Goal: Information Seeking & Learning: Check status

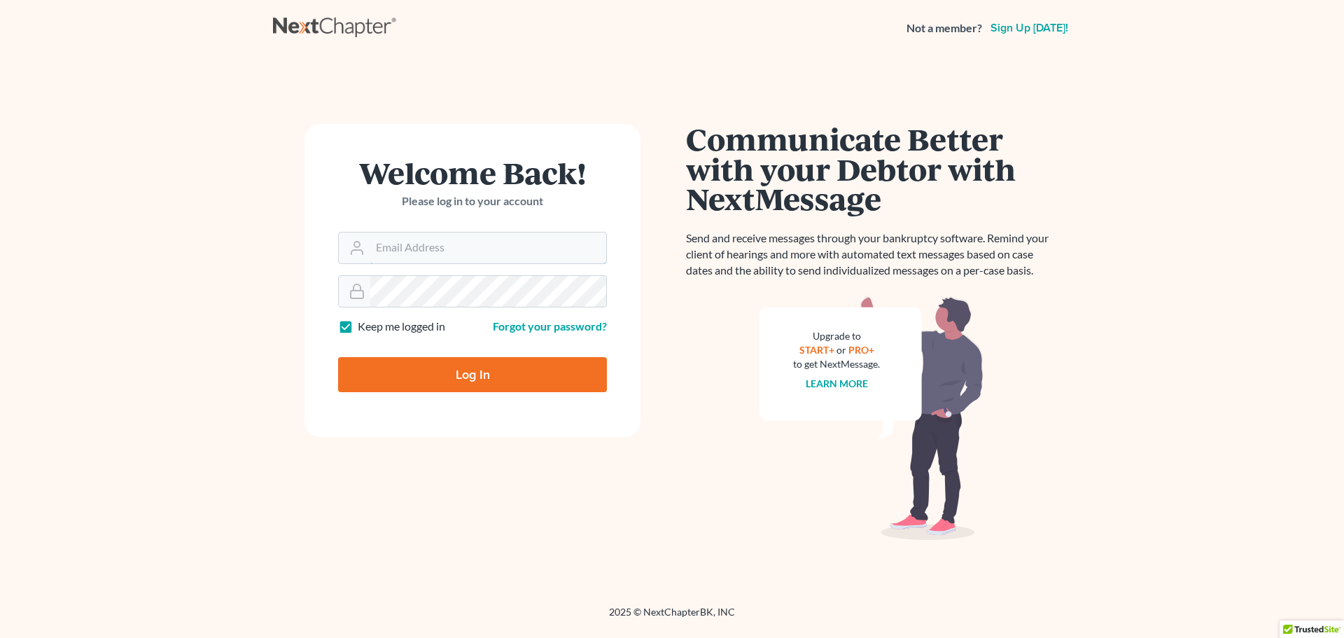
type input "bill@eghlaw.com"
click at [462, 369] on input "Log In" at bounding box center [472, 374] width 269 height 35
type input "Thinking..."
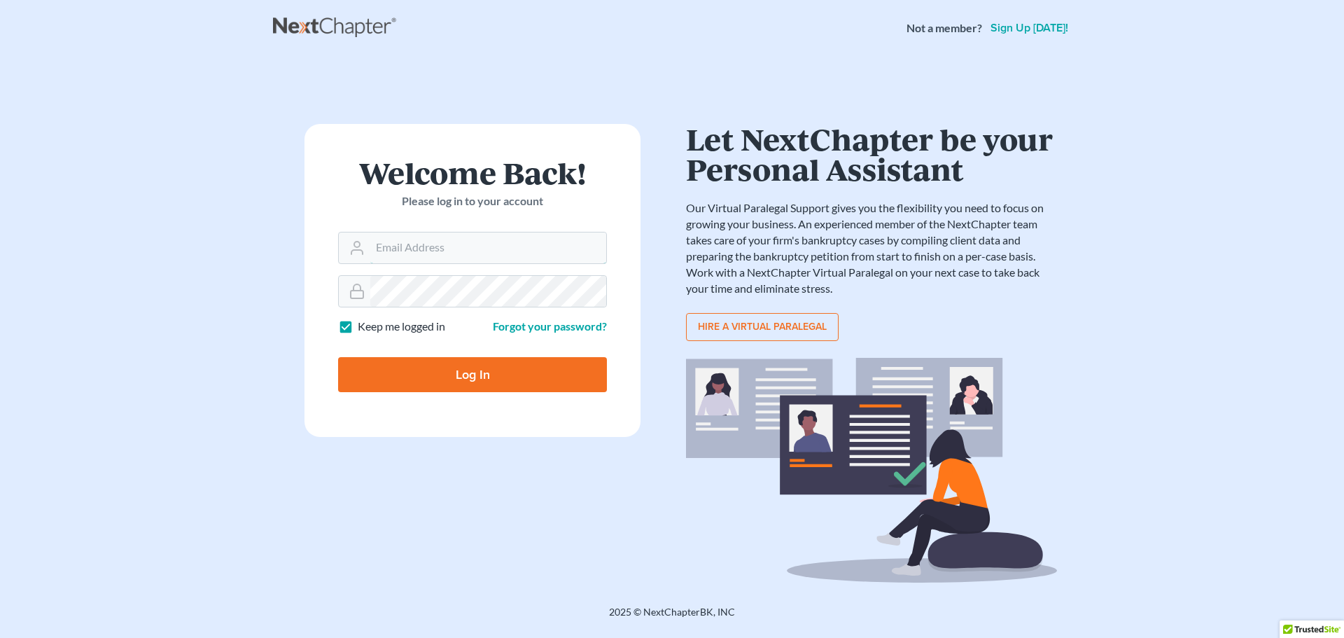
type input "bill@eghlaw.com"
click at [325, 294] on form "Welcome Back! Please log in to your account Email Address bill@eghlaw.com Passw…" at bounding box center [472, 280] width 336 height 313
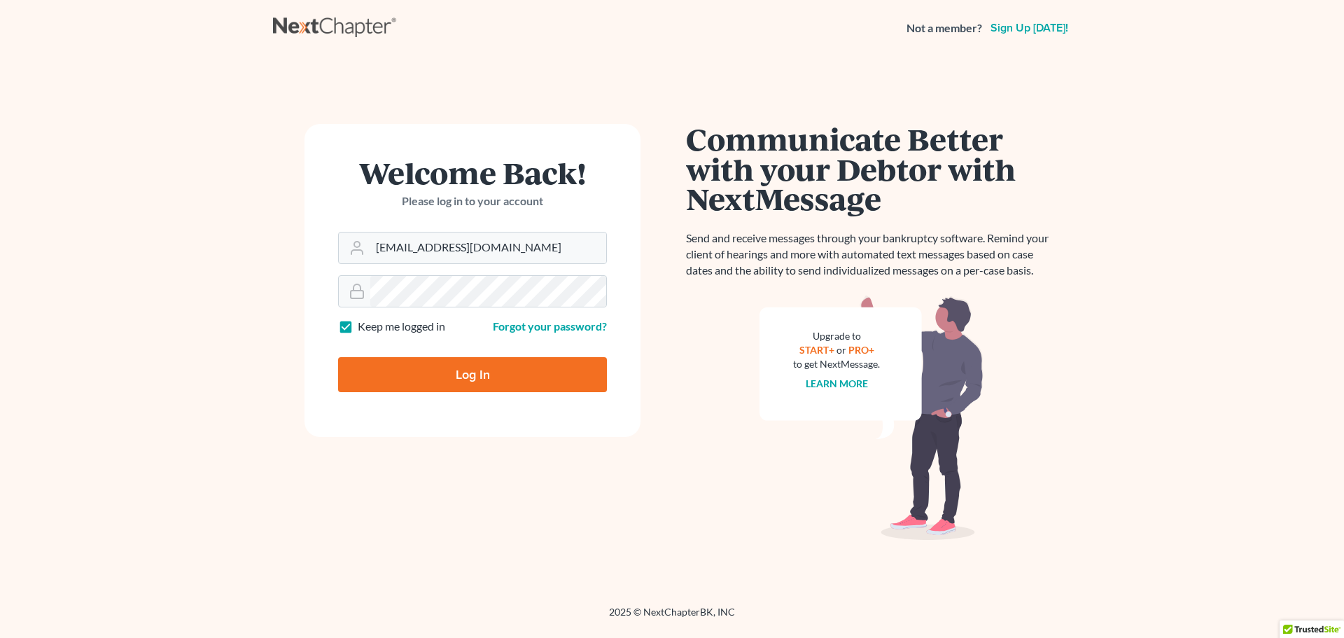
drag, startPoint x: 281, startPoint y: 408, endPoint x: 298, endPoint y: 407, distance: 17.6
click at [282, 408] on div "Welcome Back! Please log in to your account Email Address bill@eghlaw.com Passw…" at bounding box center [472, 331] width 399 height 414
click at [484, 374] on input "Log In" at bounding box center [472, 374] width 269 height 35
type input "Thinking..."
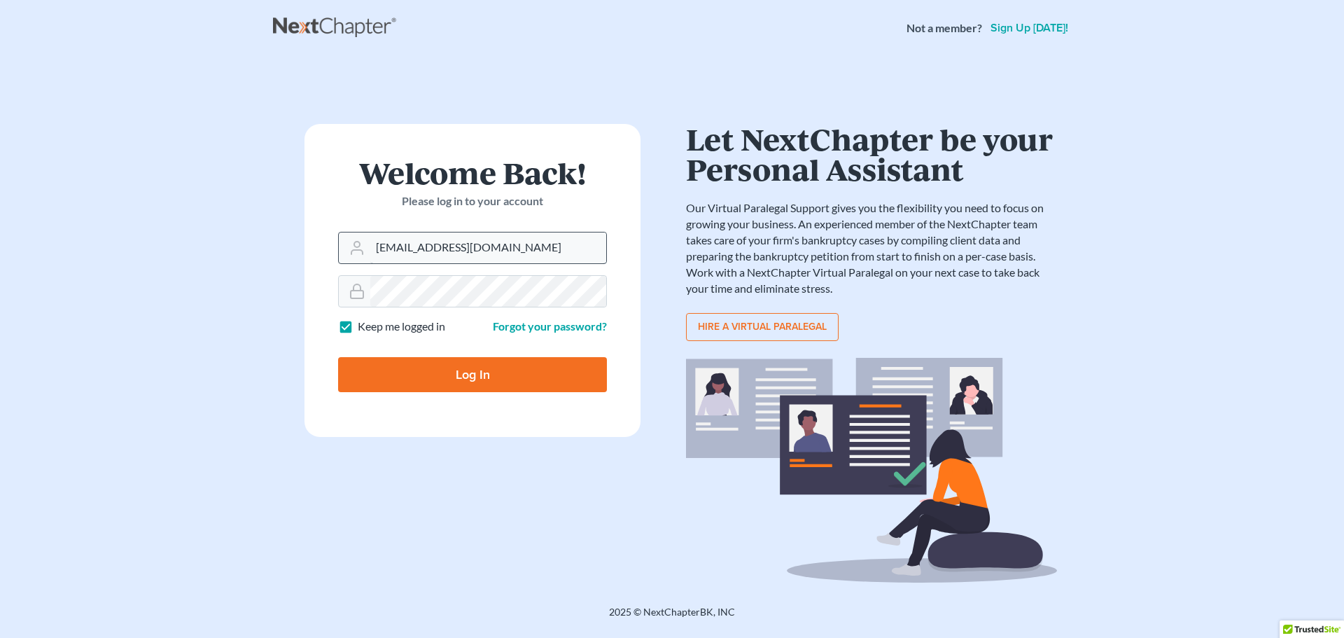
click at [399, 248] on input "[EMAIL_ADDRESS][DOMAIN_NAME]" at bounding box center [488, 247] width 236 height 31
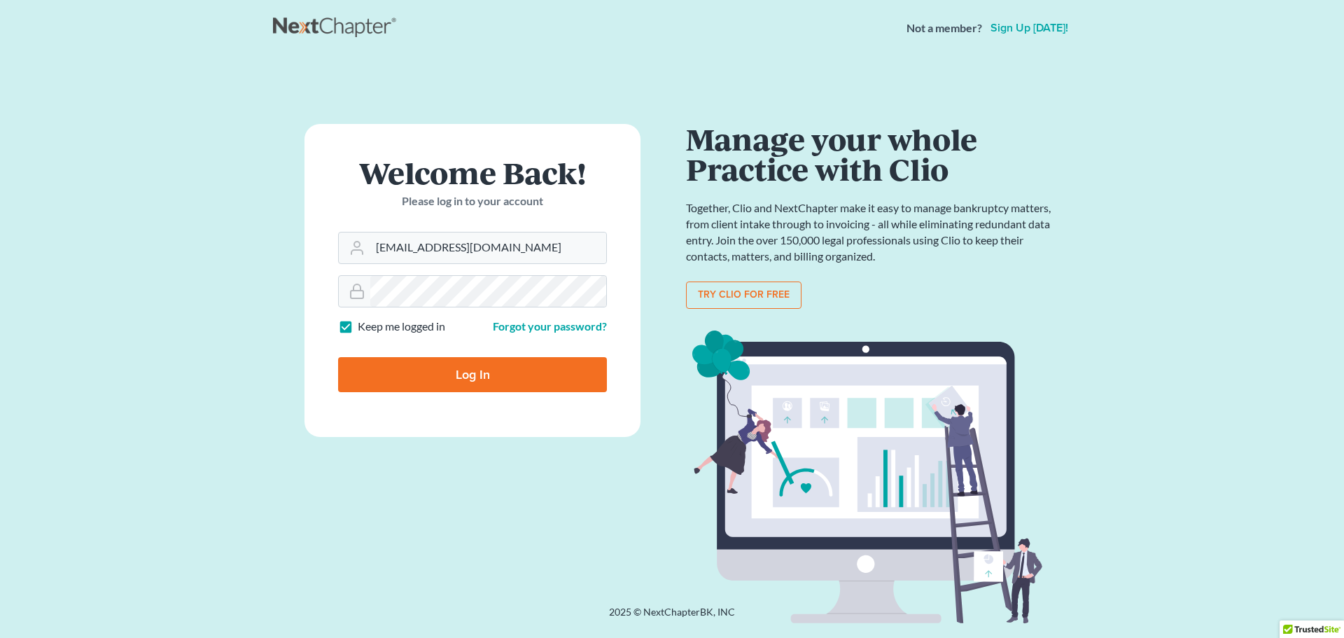
type input "[EMAIL_ADDRESS][DOMAIN_NAME]"
click at [489, 372] on input "Log In" at bounding box center [472, 374] width 269 height 35
type input "Thinking..."
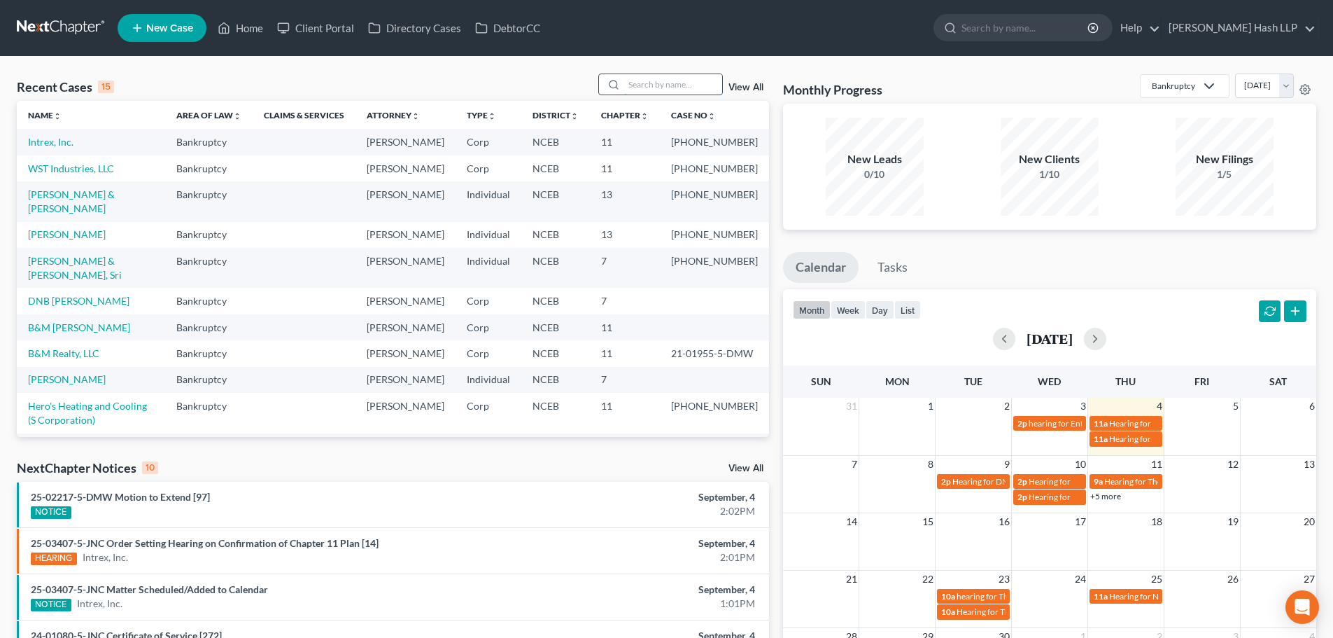
click at [655, 82] on input "search" at bounding box center [673, 84] width 98 height 20
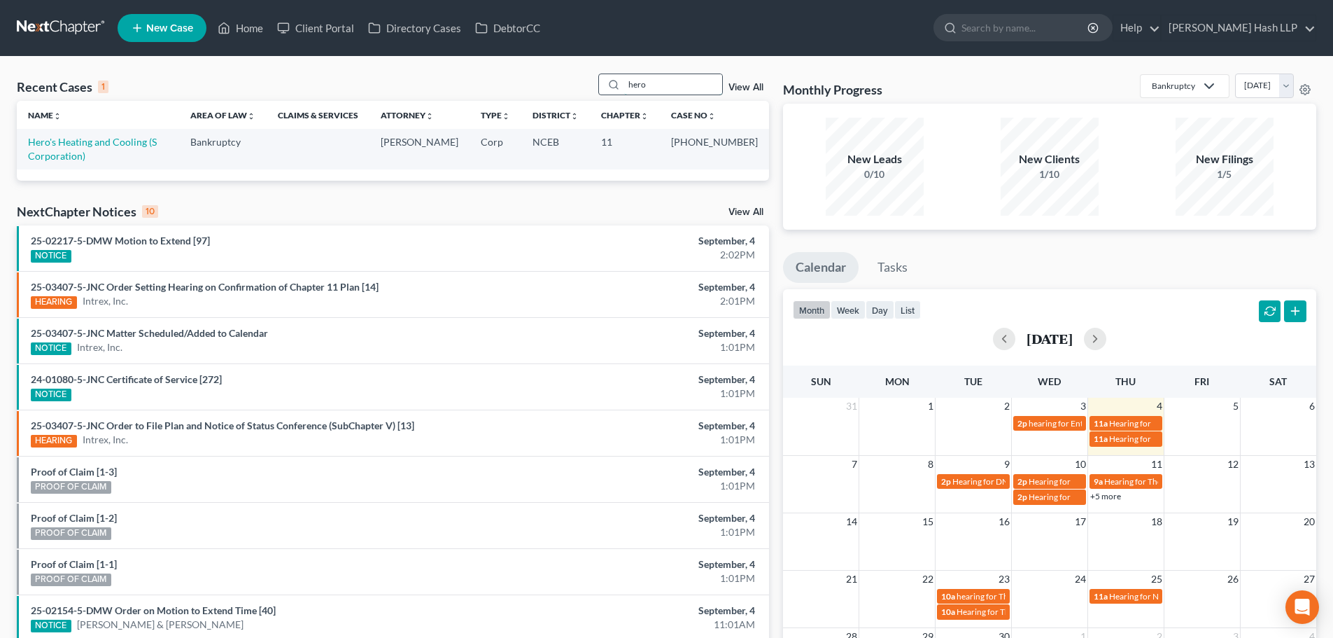
type input "hero"
click at [77, 146] on link "Hero's Heating and Cooling (S Corporation)" at bounding box center [92, 149] width 129 height 26
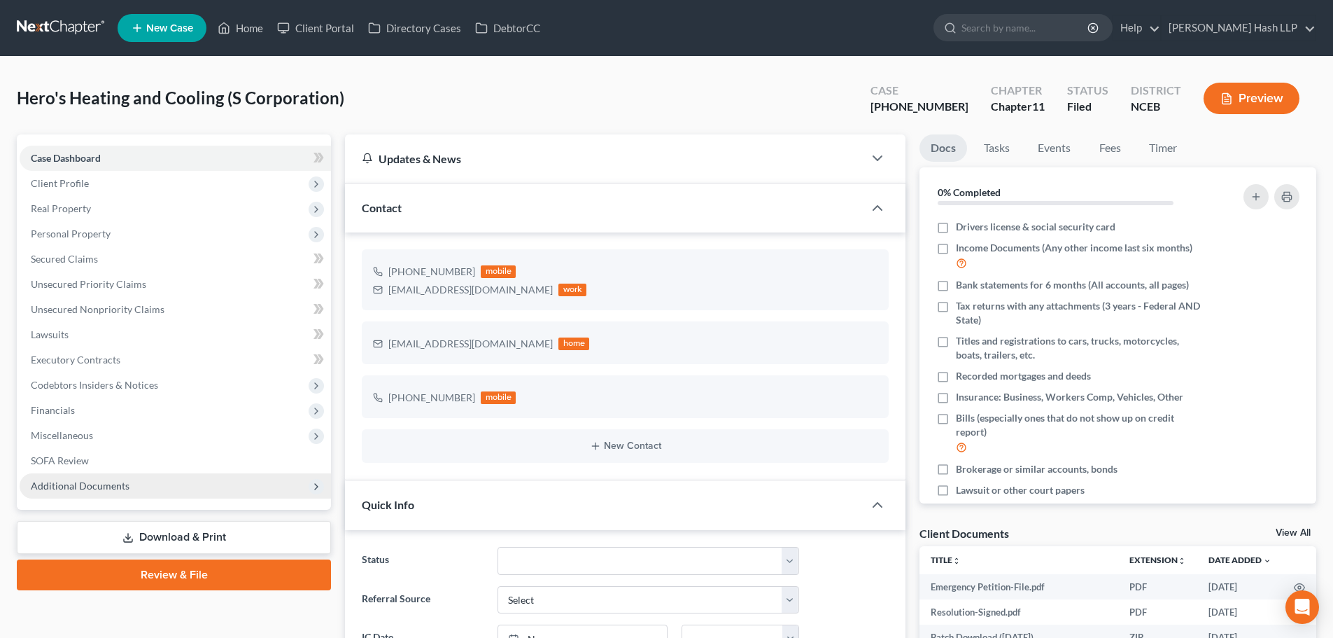
click at [92, 491] on span "Additional Documents" at bounding box center [175, 485] width 311 height 25
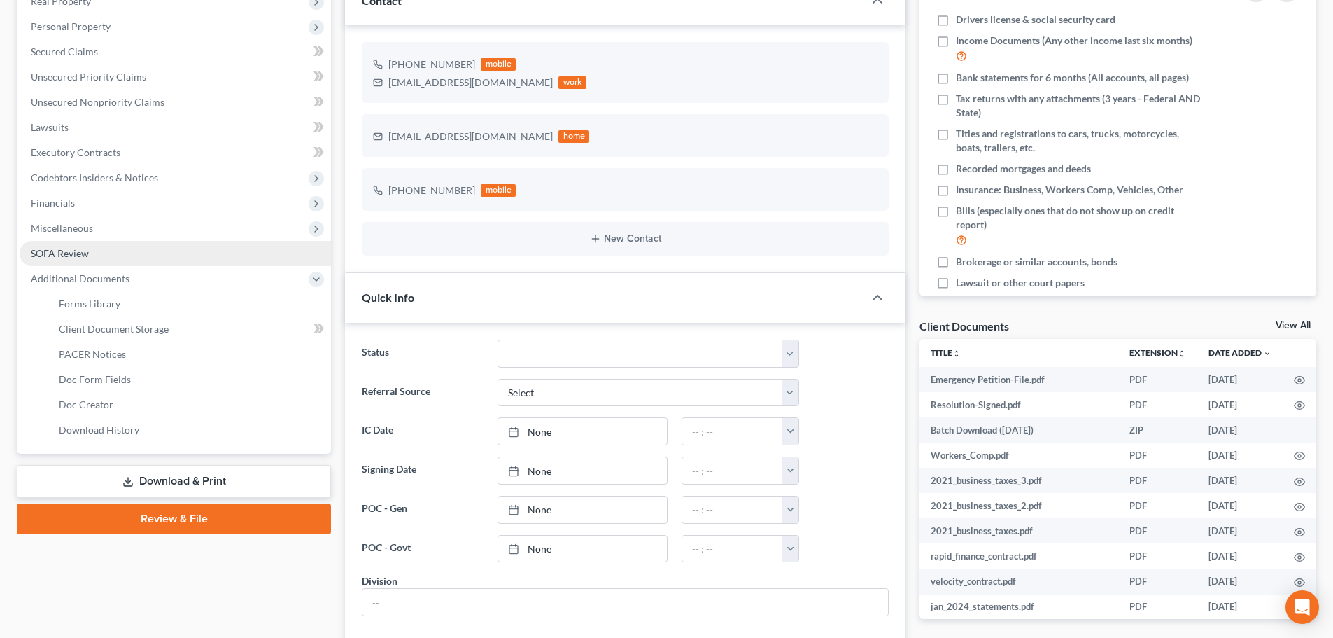
scroll to position [210, 0]
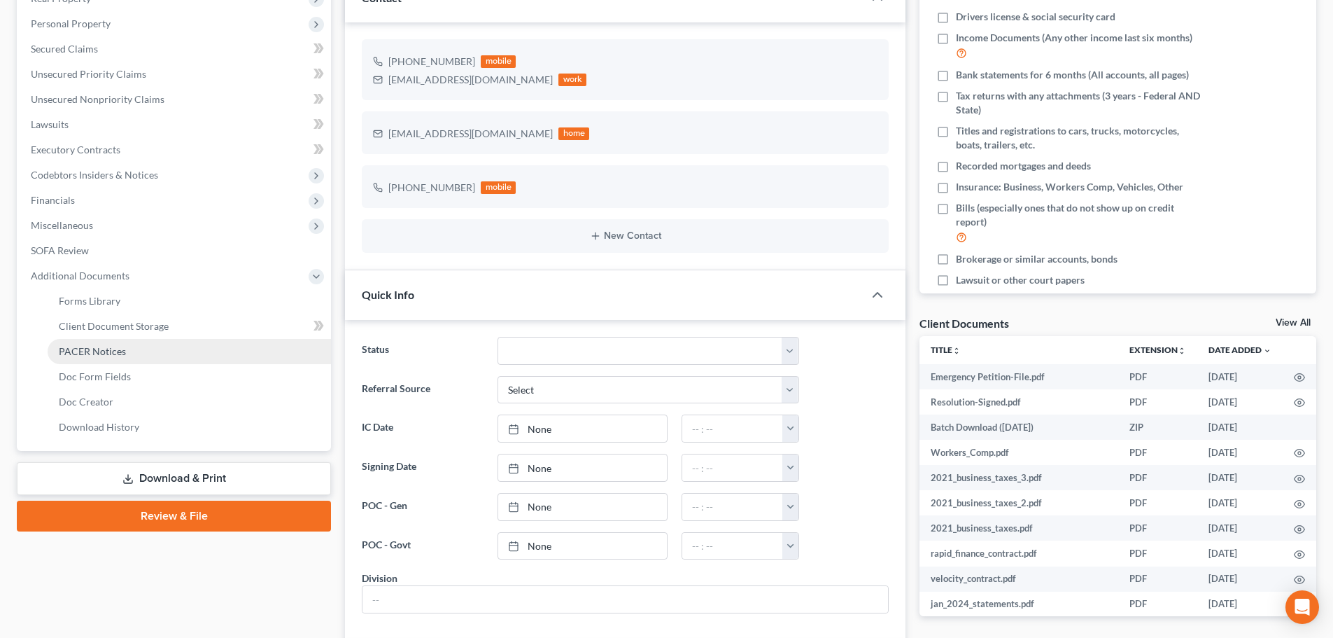
click at [128, 353] on link "PACER Notices" at bounding box center [189, 351] width 283 height 25
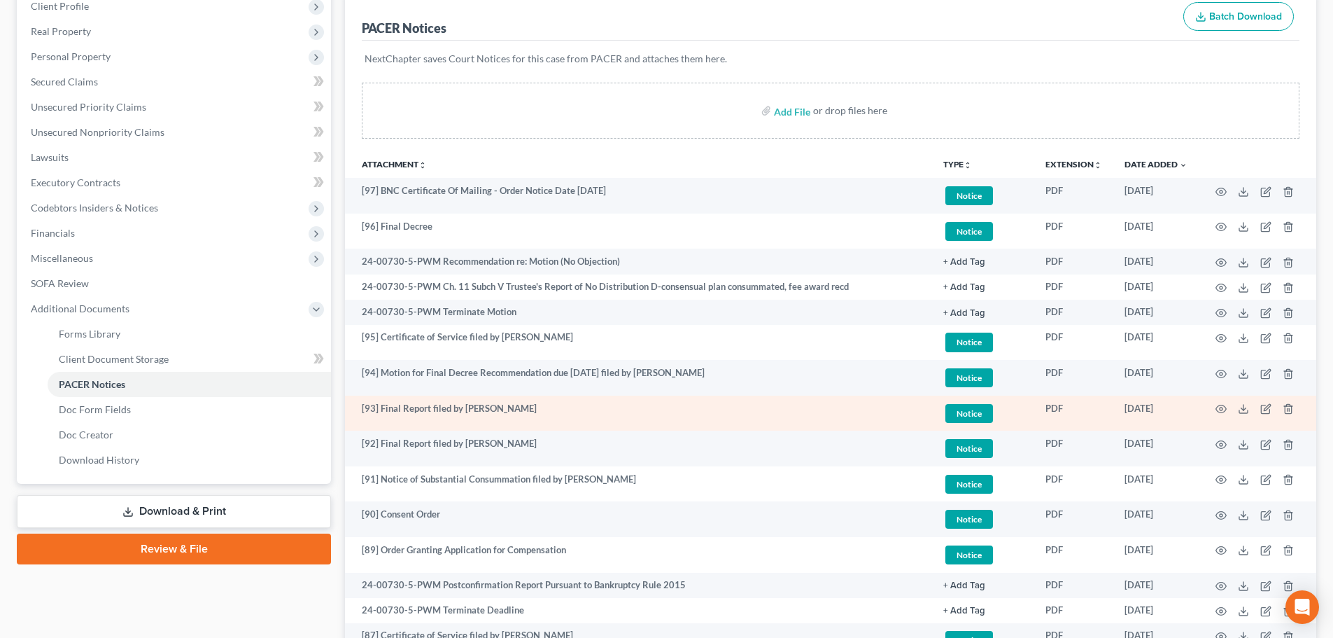
scroll to position [210, 0]
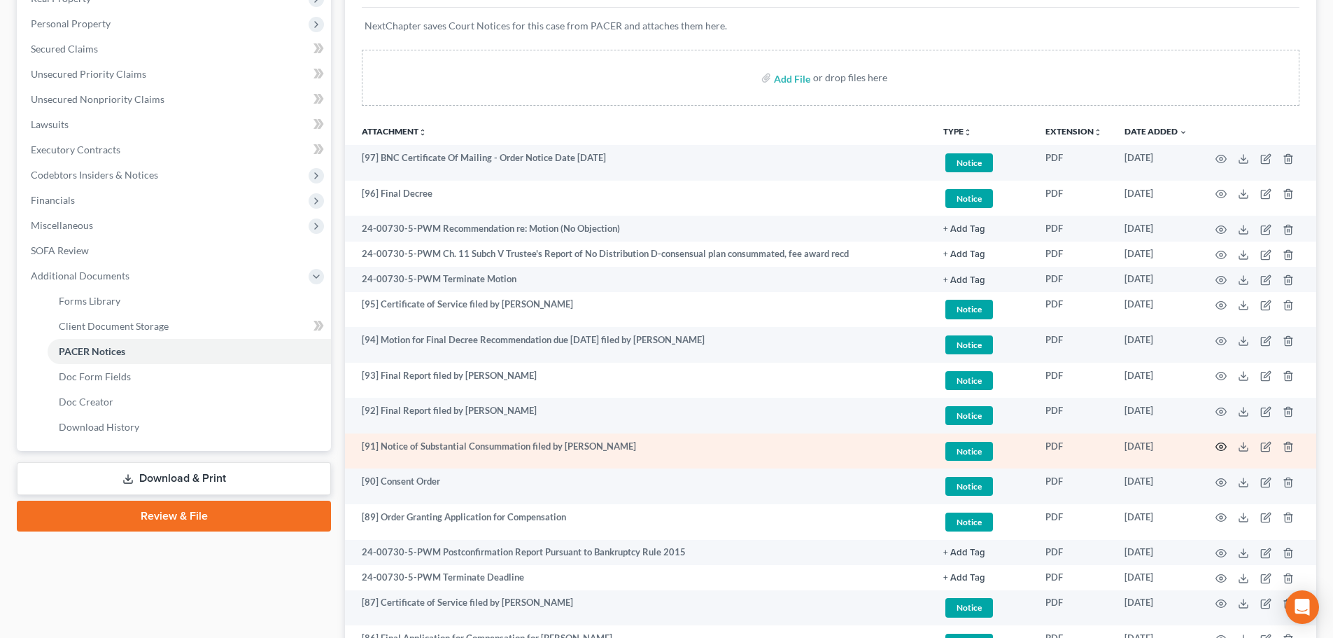
click at [1223, 447] on circle "button" at bounding box center [1221, 446] width 3 height 3
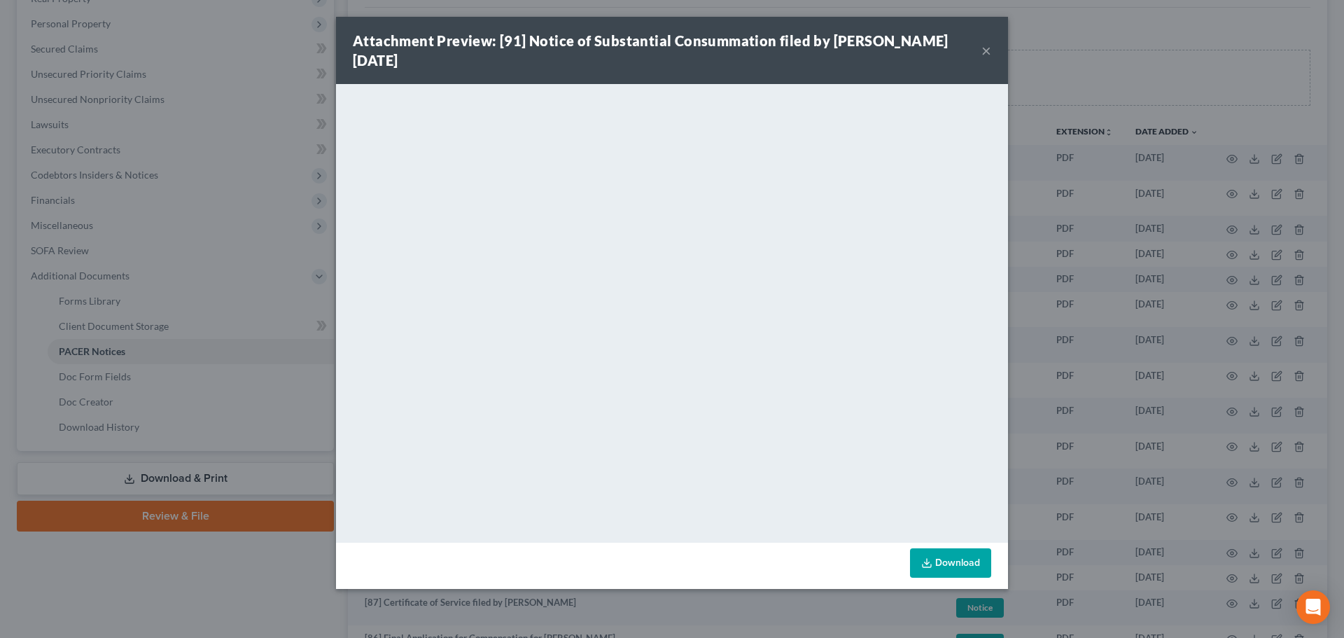
click at [987, 42] on button "×" at bounding box center [986, 50] width 10 height 17
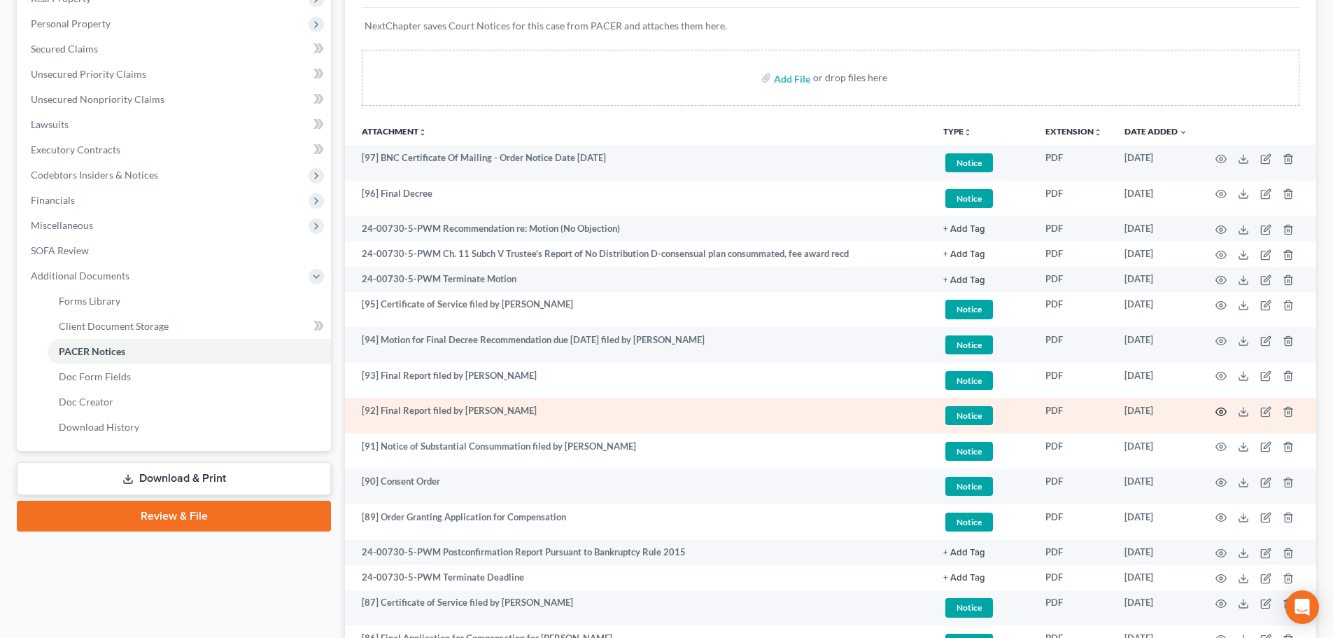
click at [1221, 414] on icon "button" at bounding box center [1221, 411] width 11 height 11
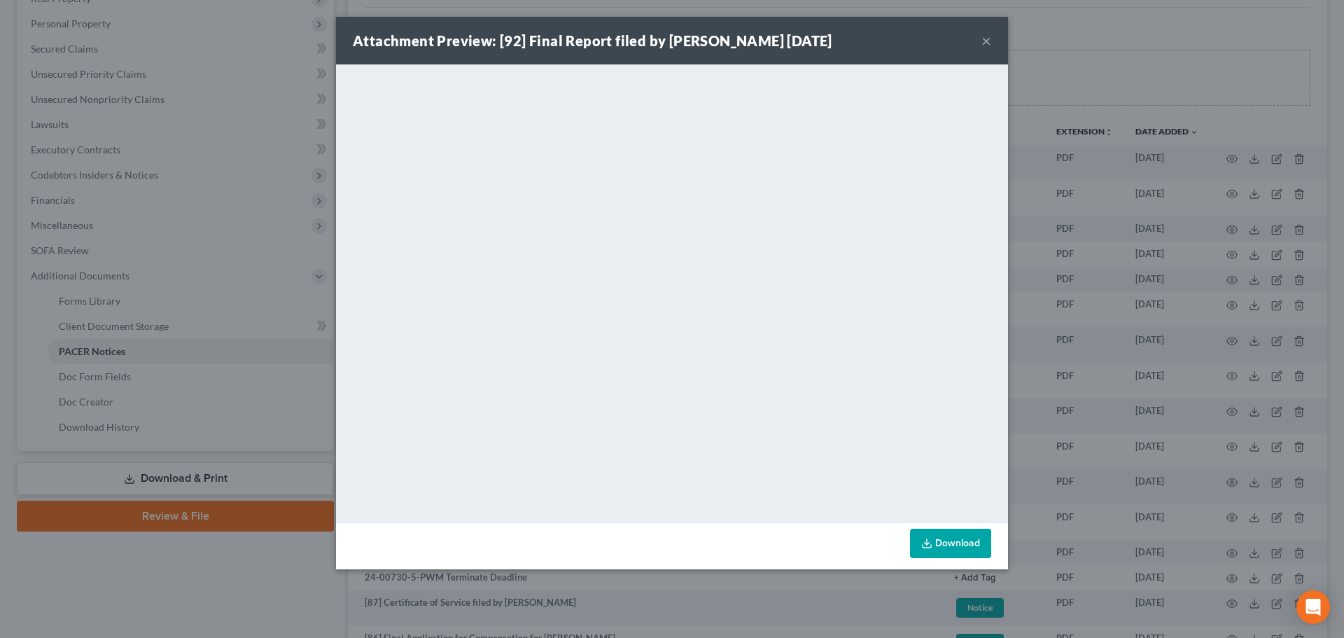
click at [983, 43] on button "×" at bounding box center [986, 40] width 10 height 17
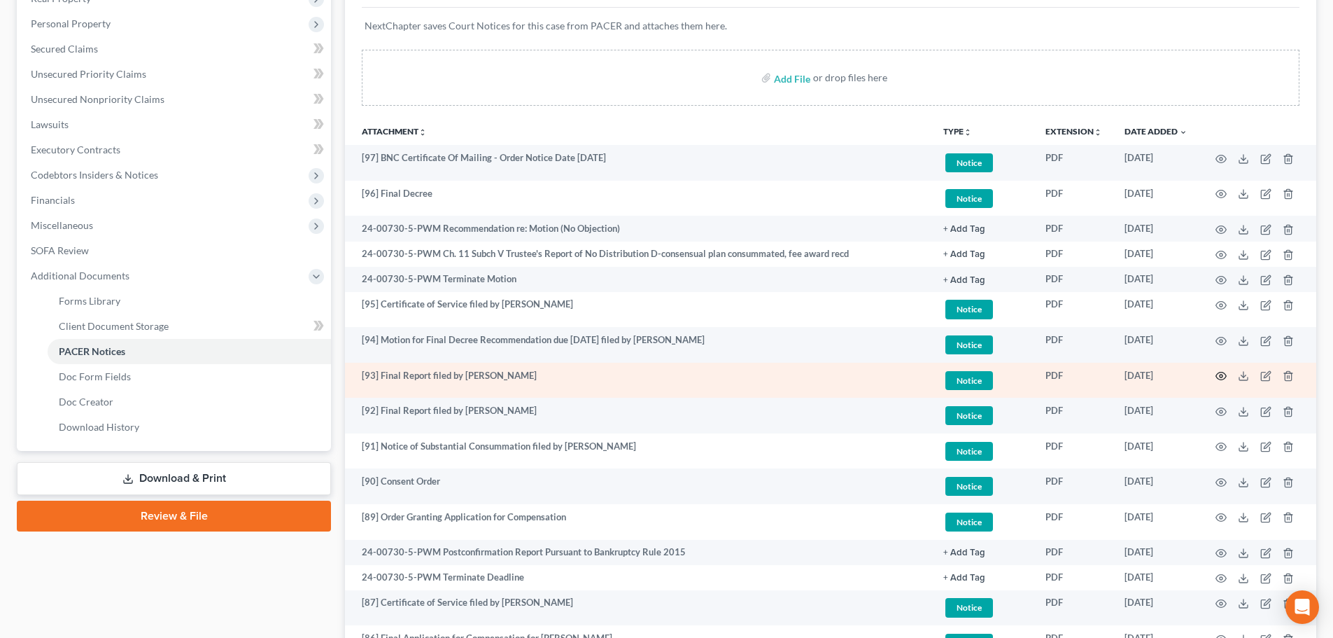
click at [1219, 374] on icon "button" at bounding box center [1221, 375] width 11 height 11
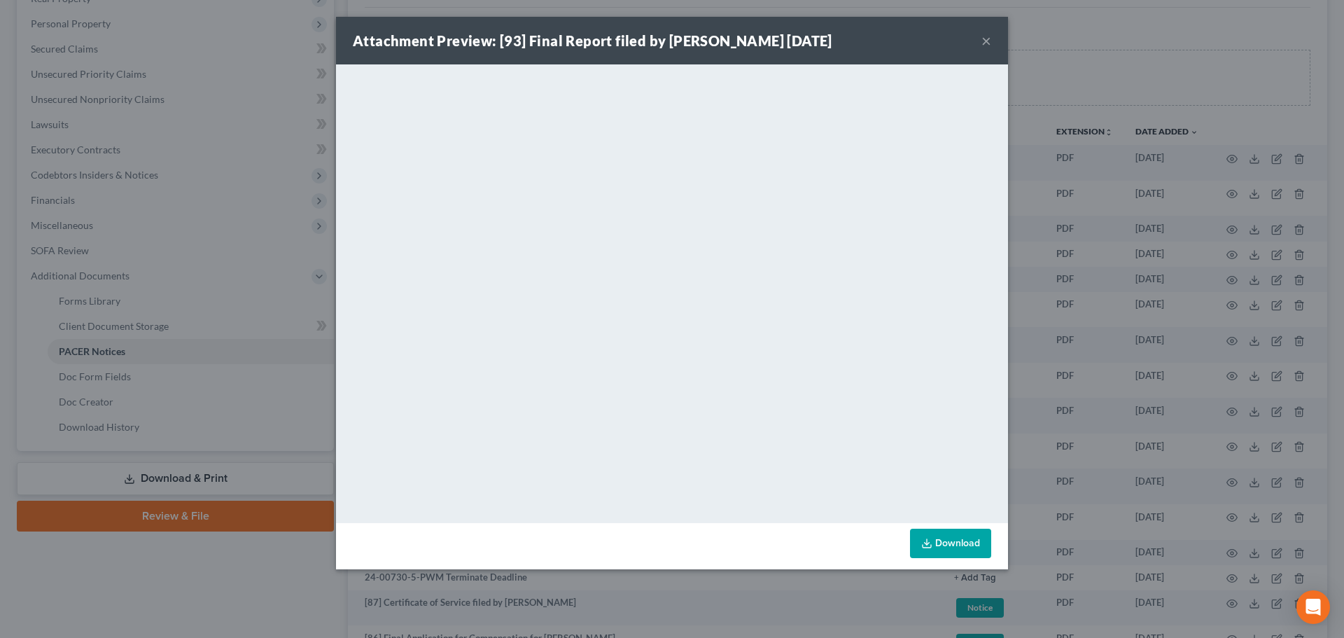
click at [984, 41] on button "×" at bounding box center [986, 40] width 10 height 17
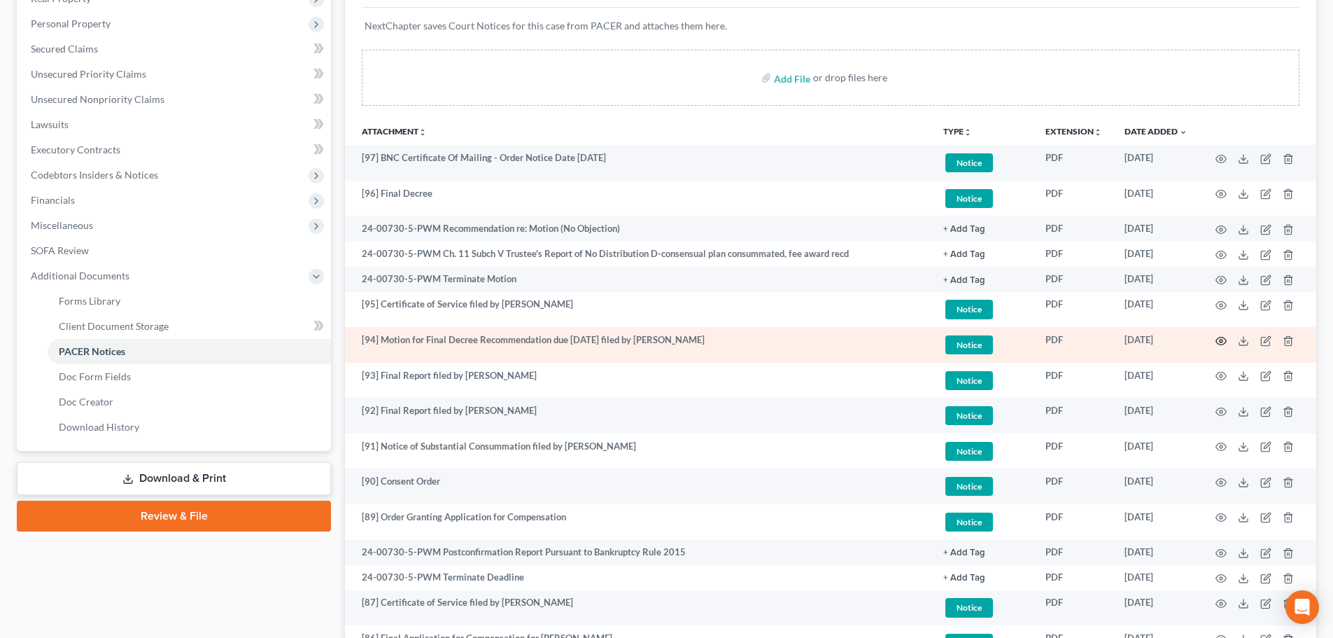
click at [1218, 338] on icon "button" at bounding box center [1221, 341] width 10 height 8
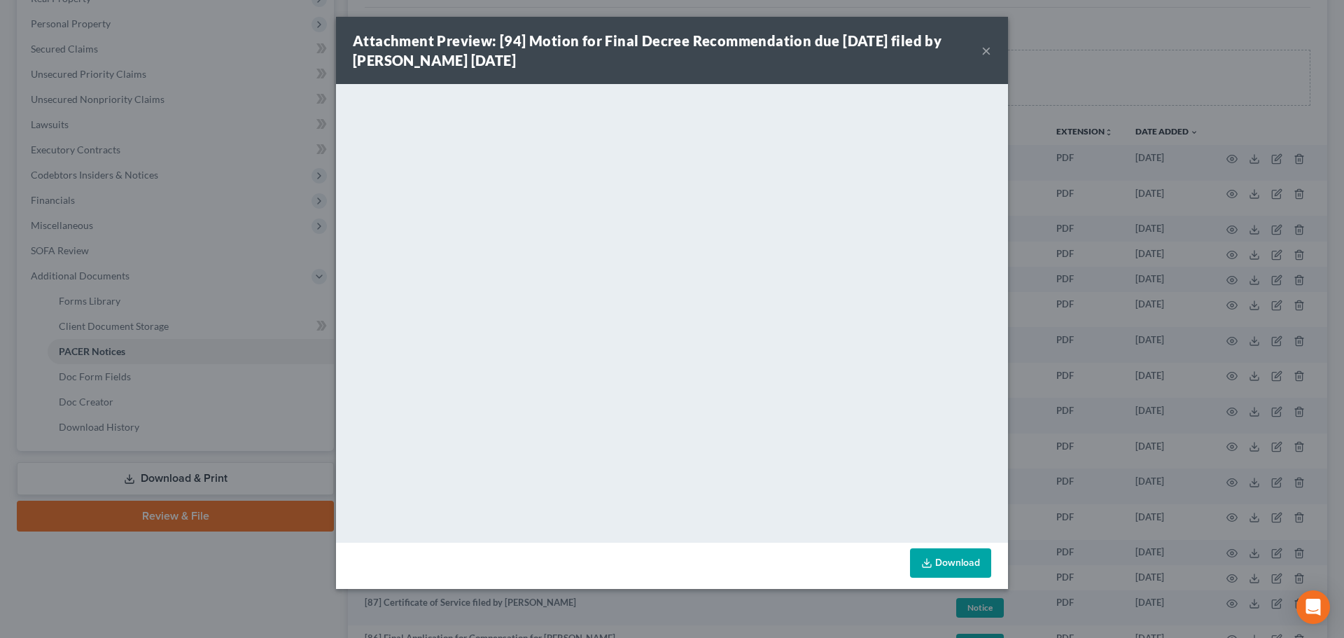
click at [988, 48] on button "×" at bounding box center [986, 50] width 10 height 17
